Goal: Transaction & Acquisition: Purchase product/service

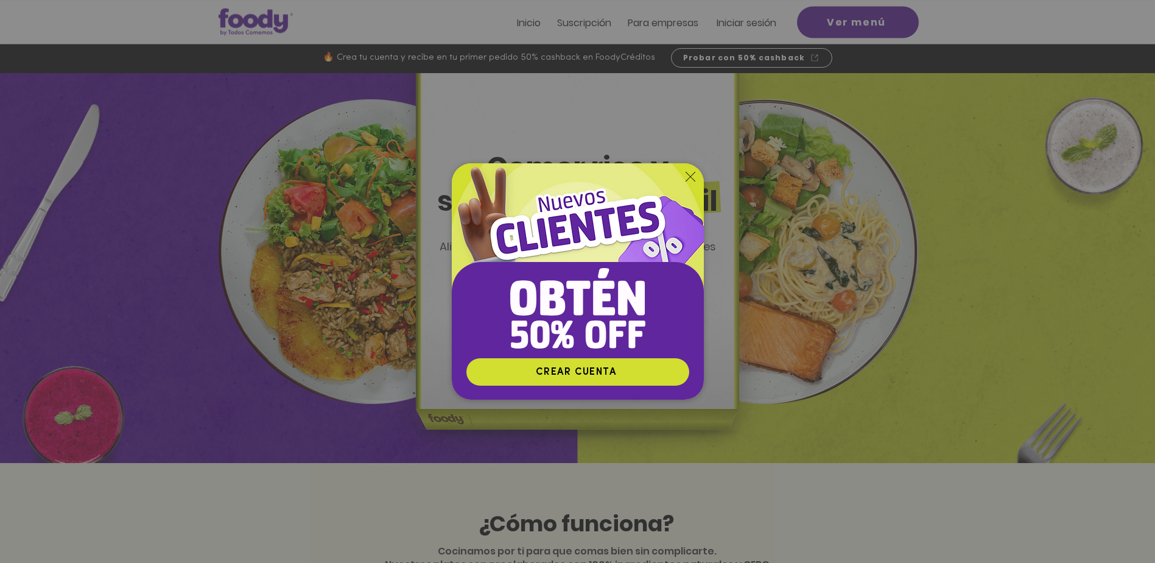
click at [736, 23] on div "Nuevos suscriptores 50% off" at bounding box center [577, 281] width 1155 height 563
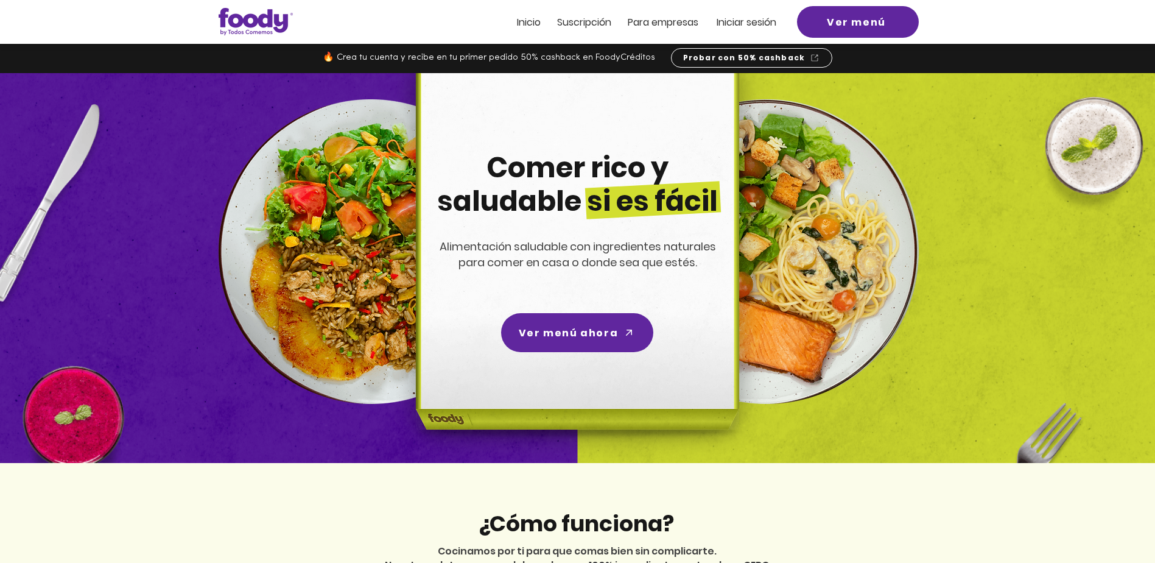
click at [741, 19] on span "Iniciar sesión" at bounding box center [747, 22] width 60 height 14
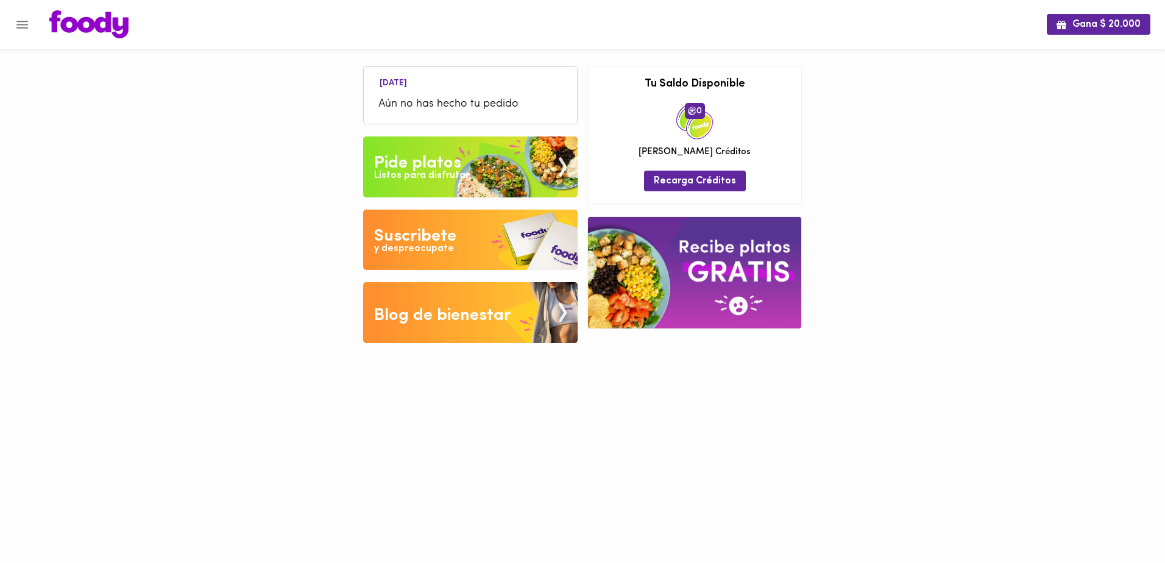
click at [460, 102] on span "Aún no has hecho tu pedido" at bounding box center [470, 104] width 184 height 16
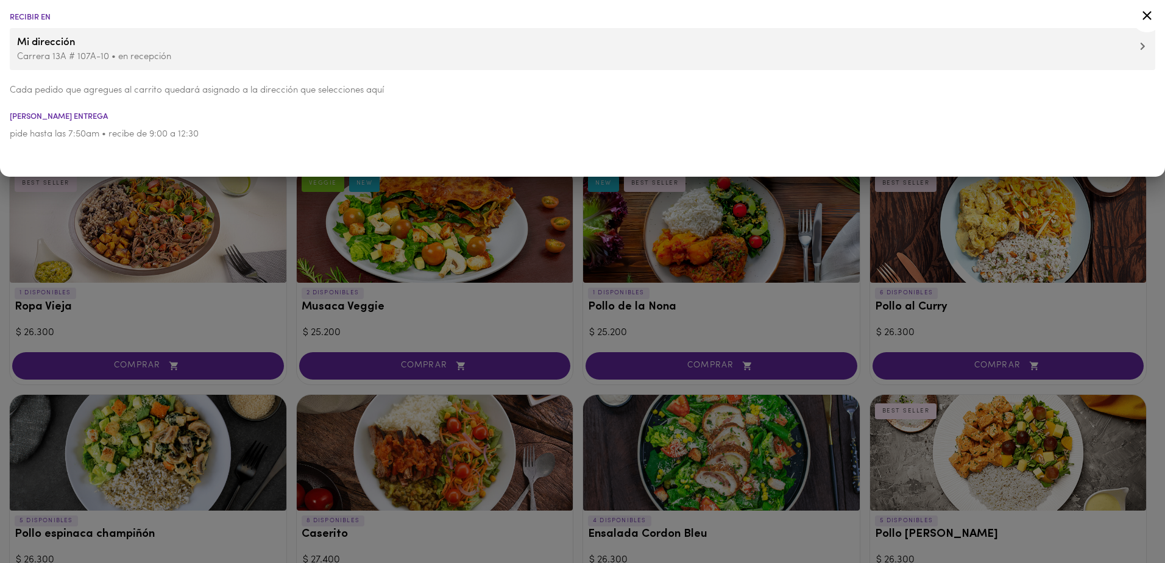
click at [303, 236] on div at bounding box center [582, 281] width 1165 height 563
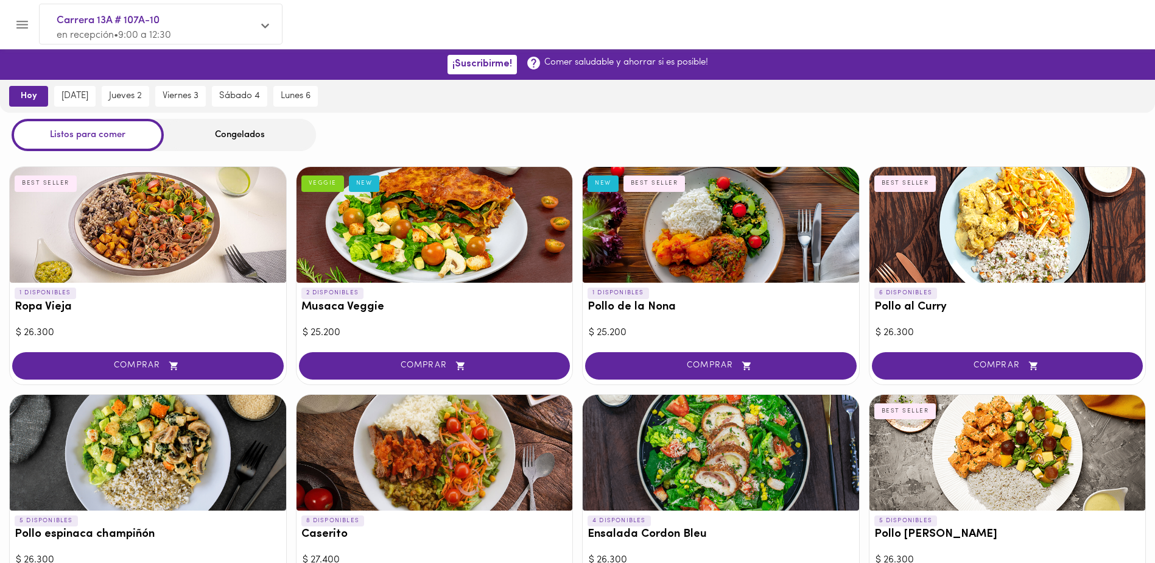
click at [261, 138] on div "Congelados" at bounding box center [240, 135] width 152 height 32
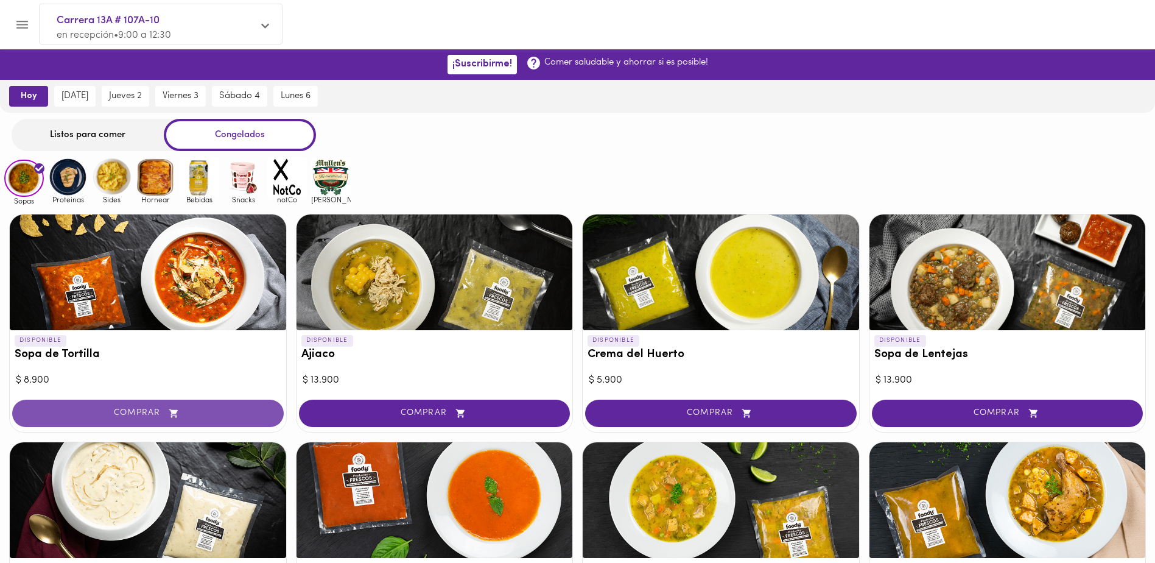
click at [204, 412] on span "COMPRAR" at bounding box center [147, 413] width 241 height 10
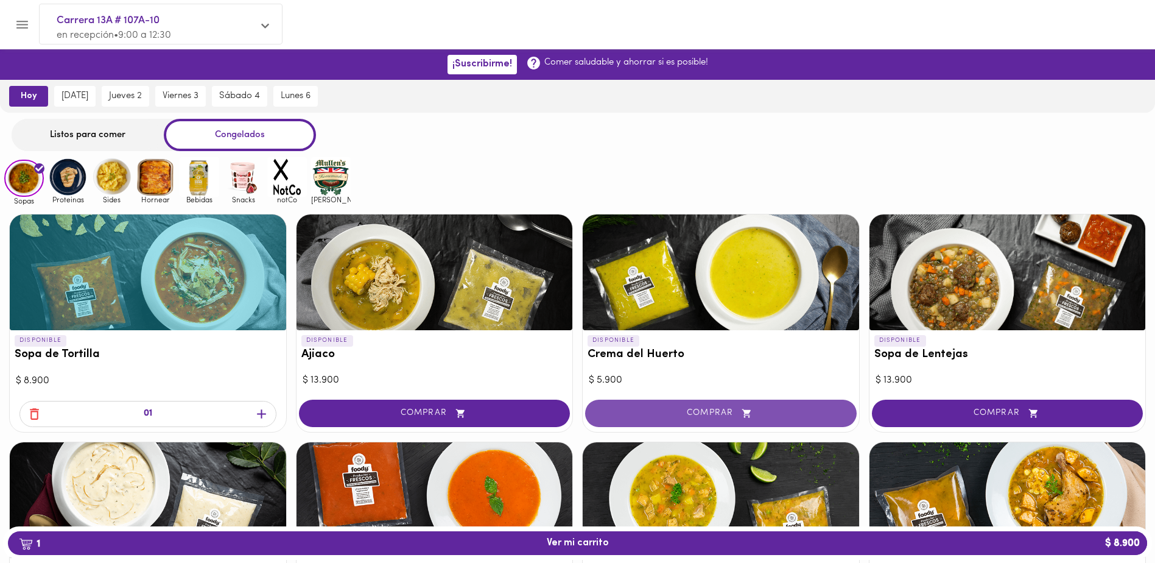
click at [728, 406] on button "COMPRAR" at bounding box center [721, 413] width 272 height 27
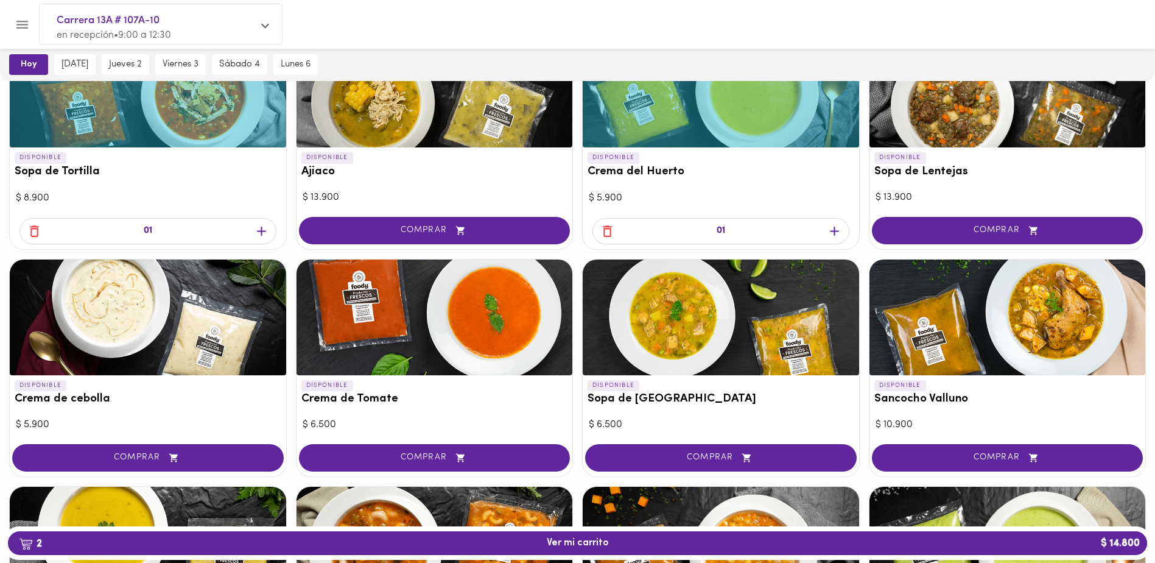
scroll to position [244, 0]
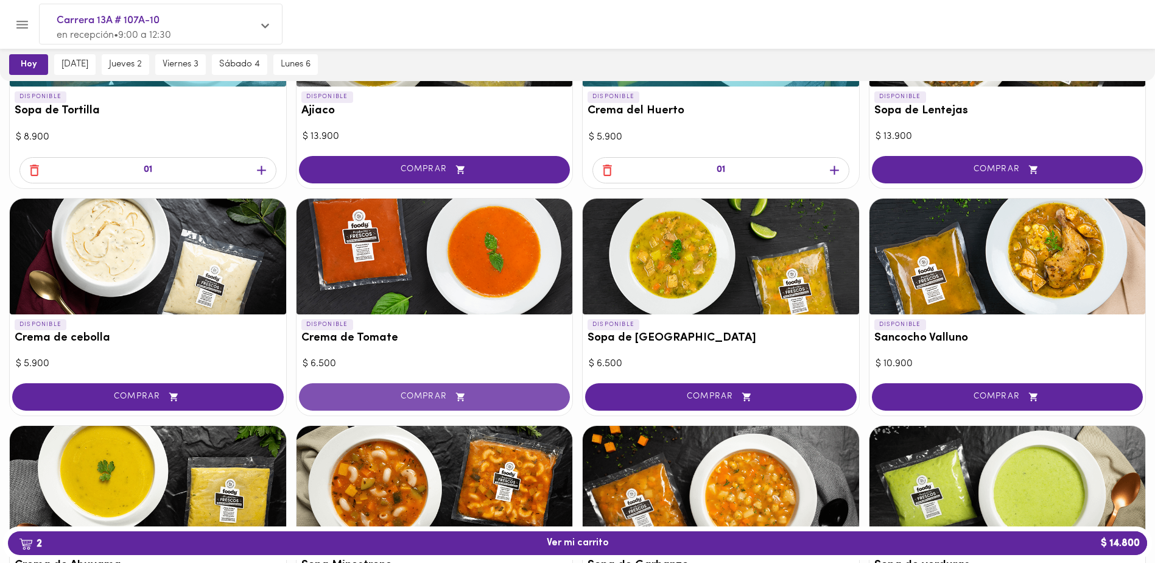
click at [507, 394] on span "COMPRAR" at bounding box center [434, 397] width 241 height 10
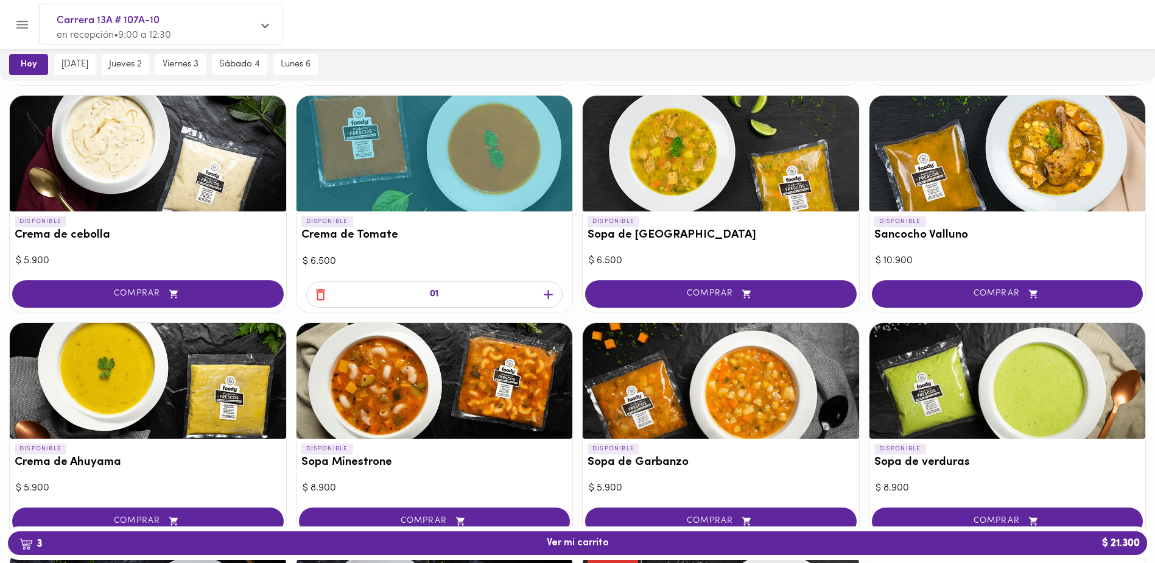
scroll to position [365, 0]
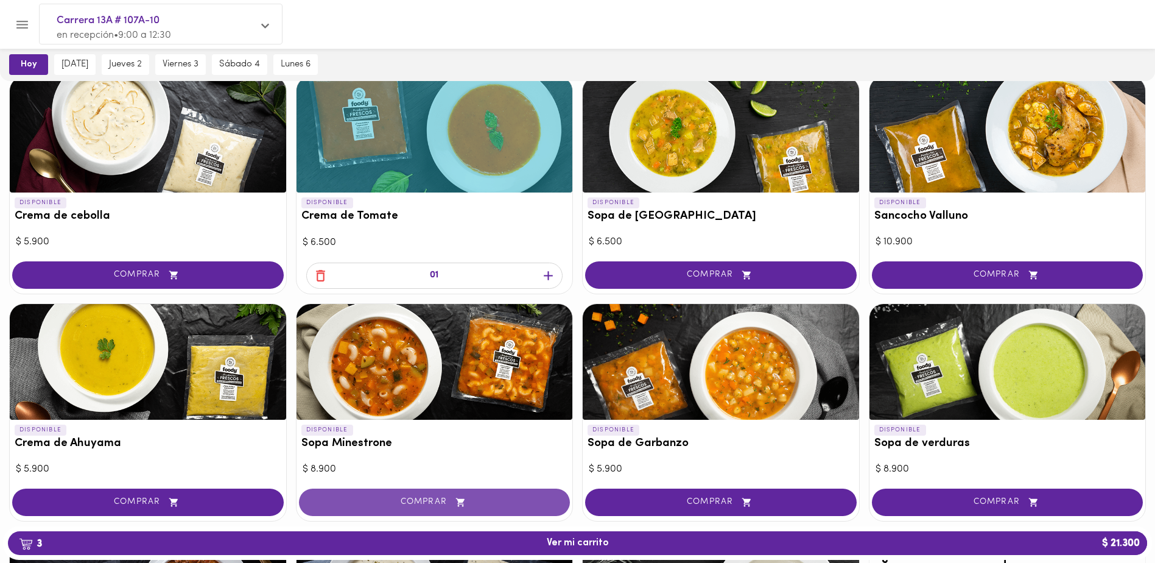
click at [382, 492] on button "COMPRAR" at bounding box center [435, 501] width 272 height 27
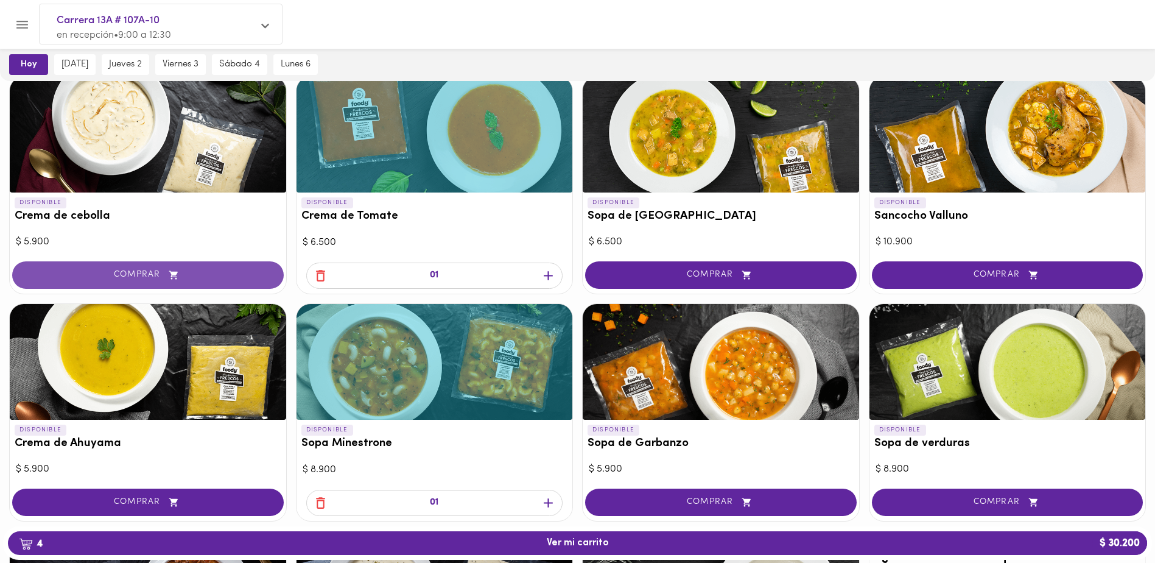
click at [97, 273] on span "COMPRAR" at bounding box center [147, 275] width 241 height 10
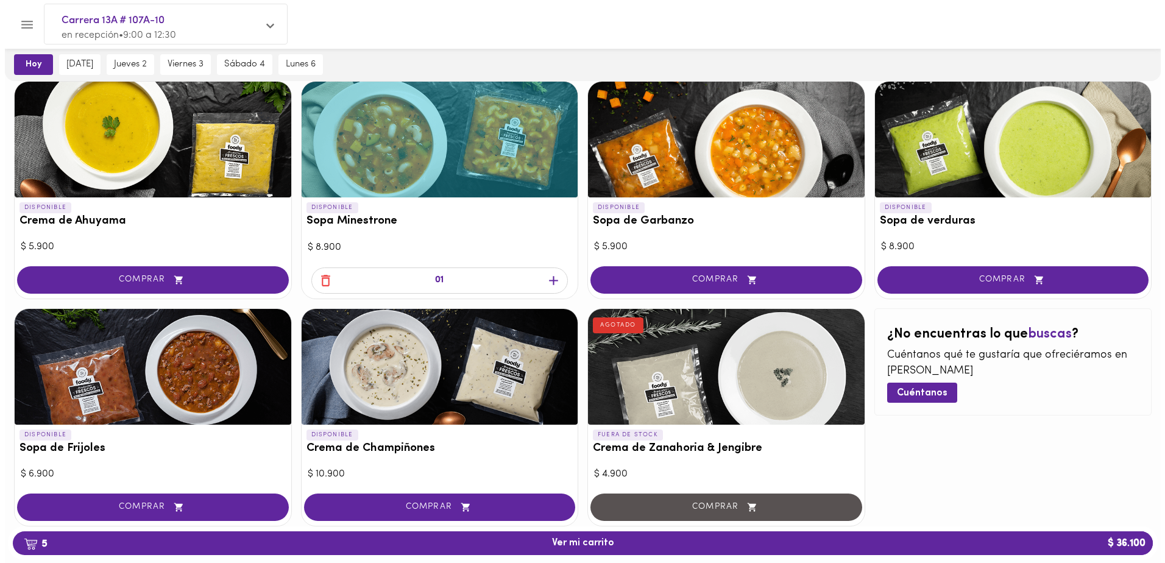
scroll to position [609, 0]
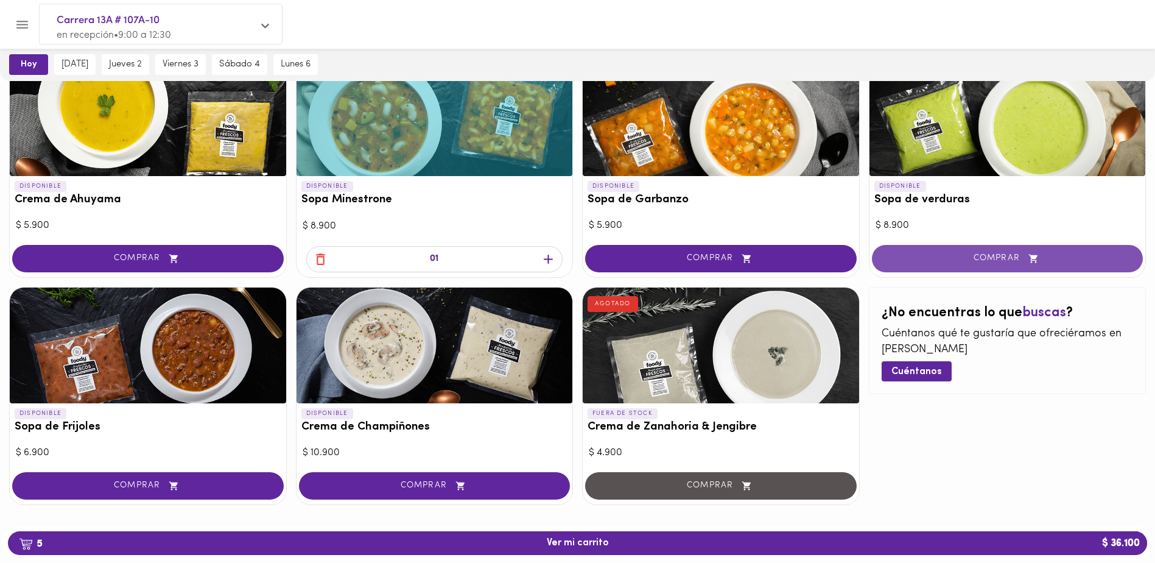
click at [971, 259] on span "COMPRAR" at bounding box center [1007, 258] width 241 height 10
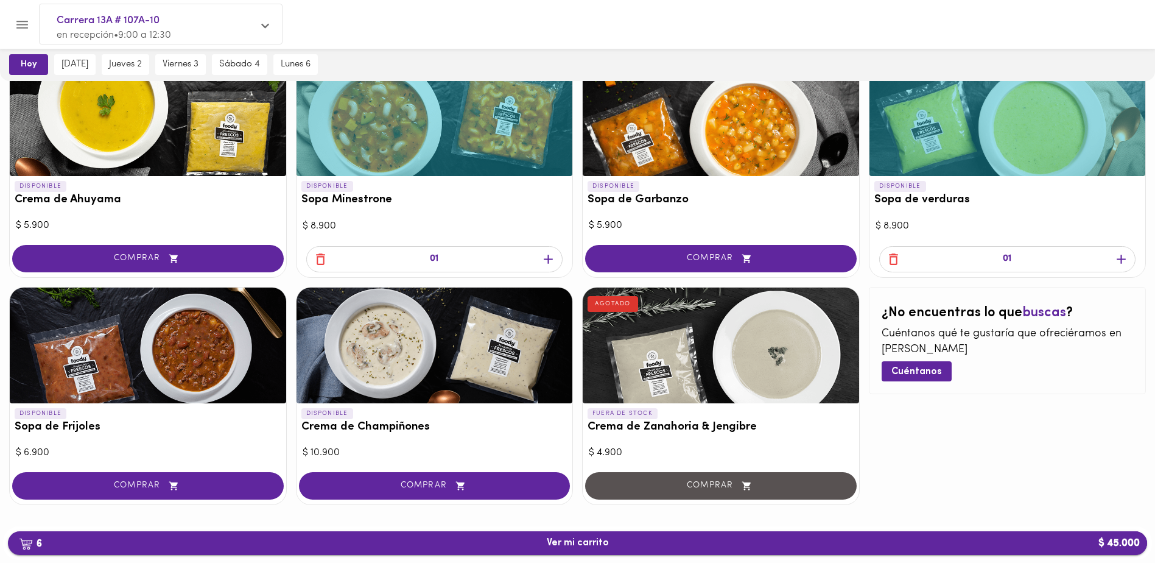
click at [601, 543] on span "6 Ver mi carrito $ 45.000" at bounding box center [578, 543] width 62 height 12
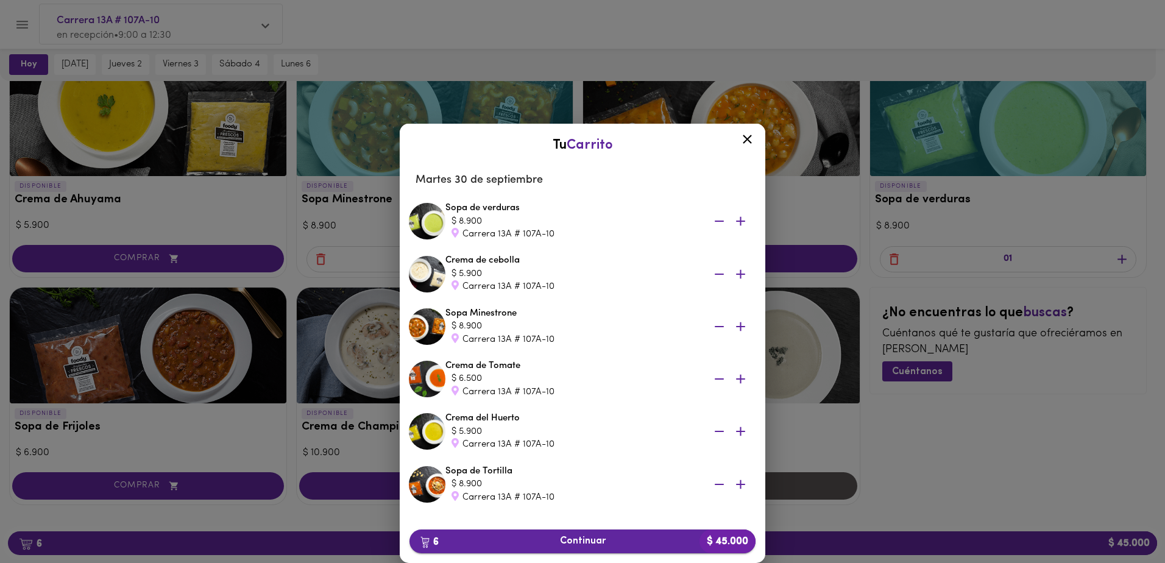
click at [580, 539] on span "6 Continuar $ 45.000" at bounding box center [582, 541] width 326 height 12
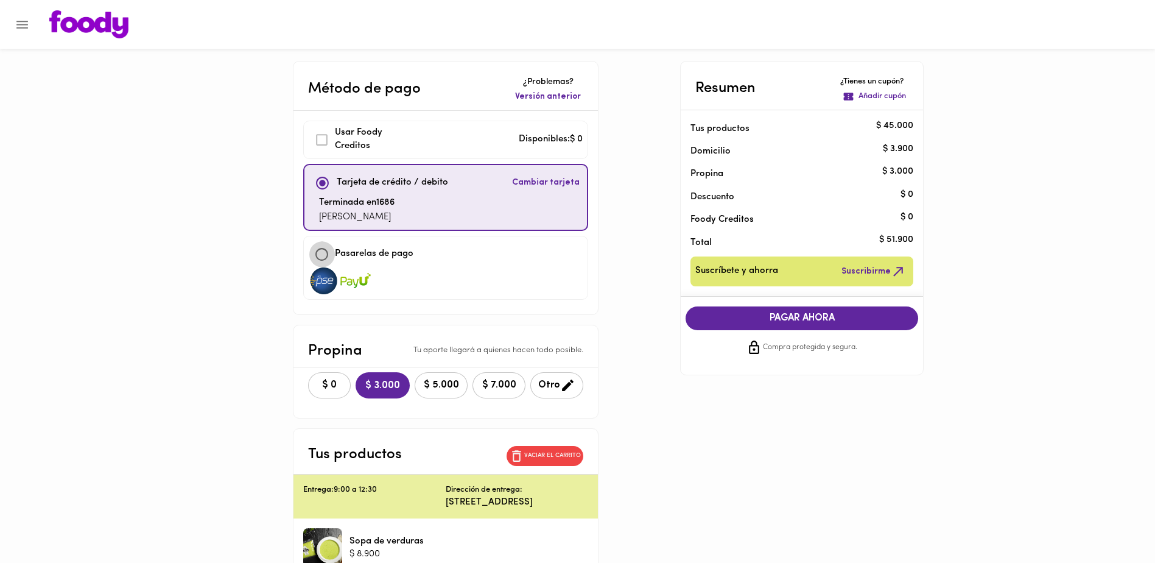
click at [320, 250] on input "checkbox" at bounding box center [322, 254] width 26 height 26
checkbox input "true"
checkbox input "false"
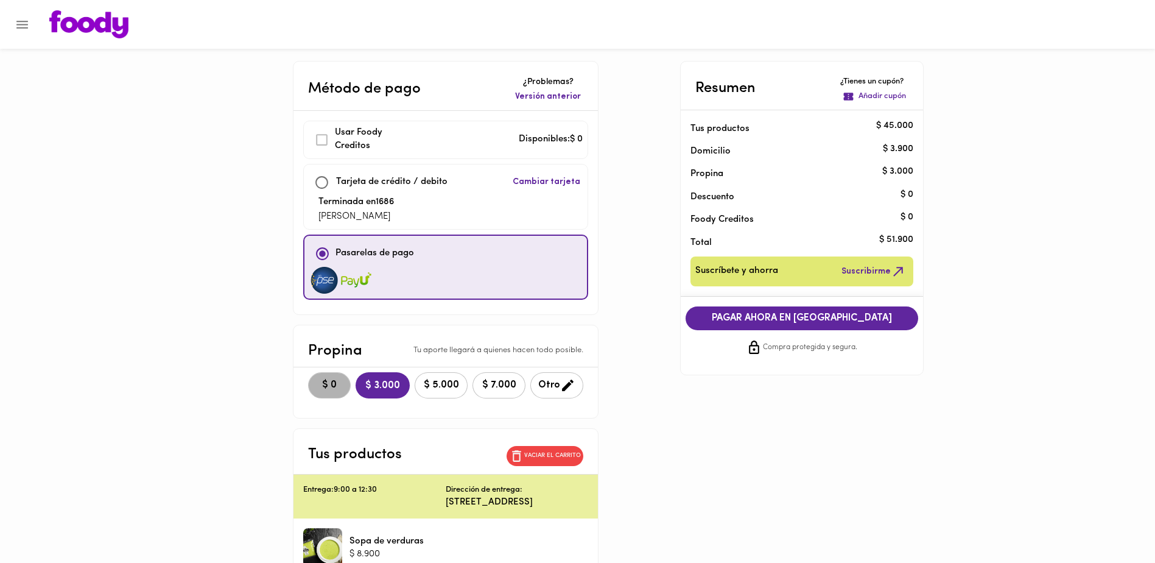
click at [328, 389] on span "$ 0" at bounding box center [329, 385] width 27 height 12
click at [803, 315] on span "PAGAR AHORA EN PASARELA" at bounding box center [802, 318] width 208 height 12
